Goal: Book appointment/travel/reservation

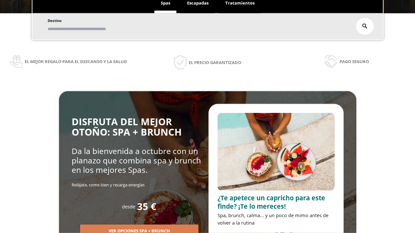
click at [198, 3] on span "Escapadas" at bounding box center [197, 3] width 21 height 6
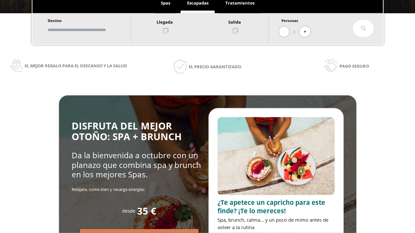
click at [91, 30] on input "text" at bounding box center [86, 29] width 81 height 11
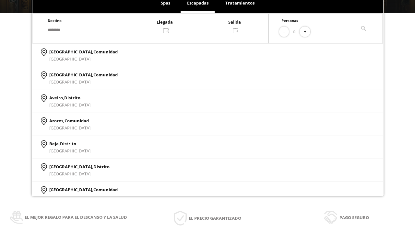
click at [206, 26] on div at bounding box center [200, 26] width 138 height 16
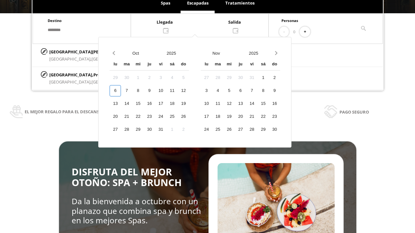
click at [144, 97] on div "8" at bounding box center [137, 90] width 11 height 11
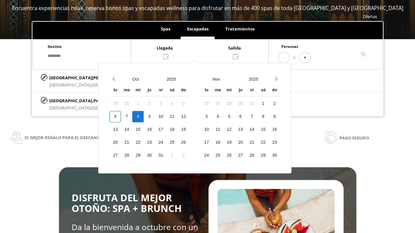
click at [155, 117] on div "9" at bounding box center [149, 116] width 11 height 11
click at [307, 58] on button "+" at bounding box center [305, 58] width 11 height 11
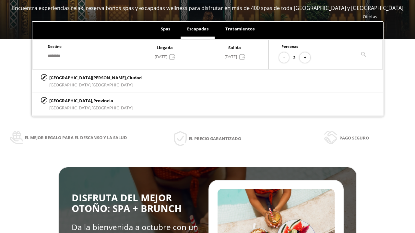
click at [81, 78] on p "[GEOGRAPHIC_DATA][PERSON_NAME], [GEOGRAPHIC_DATA]" at bounding box center [95, 77] width 92 height 7
type input "**********"
